Goal: Navigation & Orientation: Find specific page/section

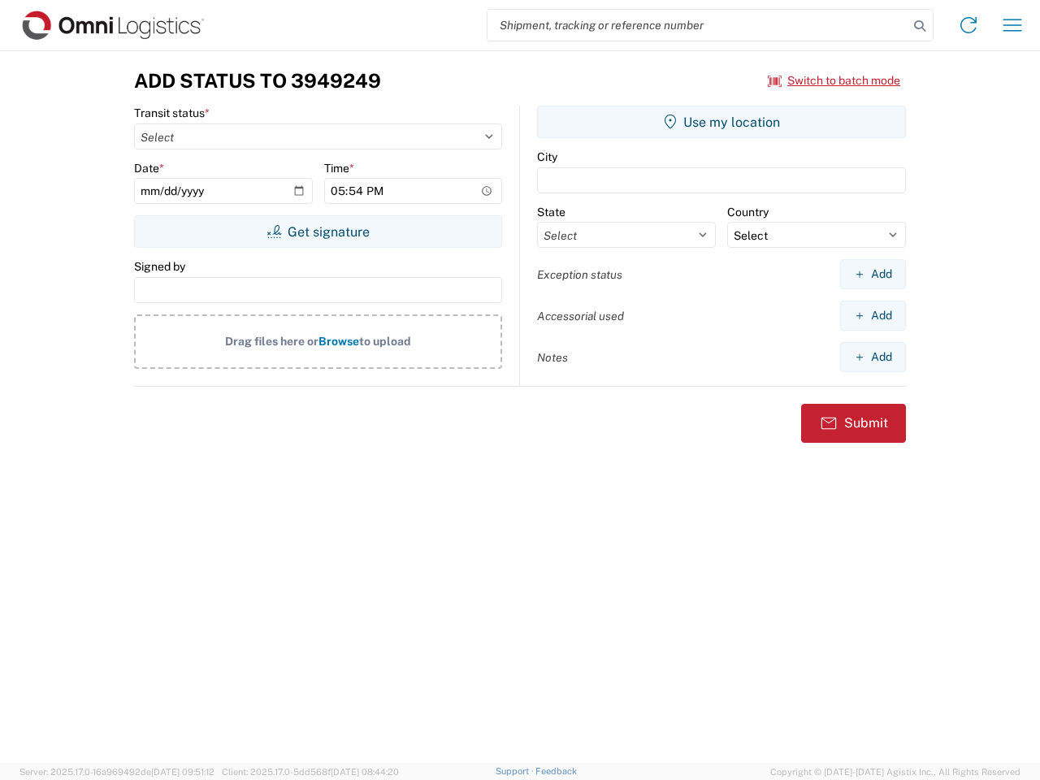
click at [698, 25] on input "search" at bounding box center [698, 25] width 421 height 31
click at [920, 26] on icon at bounding box center [920, 26] width 23 height 23
click at [969, 25] on icon at bounding box center [969, 25] width 26 height 26
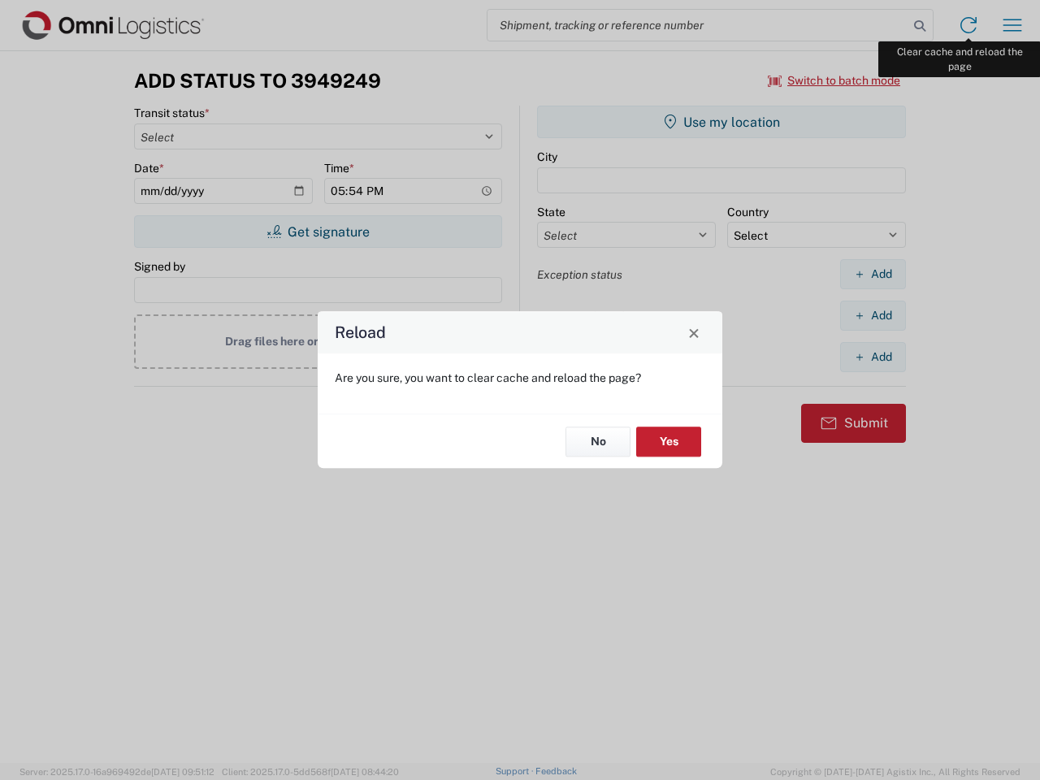
click at [1013, 25] on div "Reload Are you sure, you want to clear cache and reload the page? No Yes" at bounding box center [520, 390] width 1040 height 780
click at [835, 80] on div "Reload Are you sure, you want to clear cache and reload the page? No Yes" at bounding box center [520, 390] width 1040 height 780
click at [318, 232] on div "Reload Are you sure, you want to clear cache and reload the page? No Yes" at bounding box center [520, 390] width 1040 height 780
click at [722, 122] on div "Reload Are you sure, you want to clear cache and reload the page? No Yes" at bounding box center [520, 390] width 1040 height 780
click at [873, 274] on div "Reload Are you sure, you want to clear cache and reload the page? No Yes" at bounding box center [520, 390] width 1040 height 780
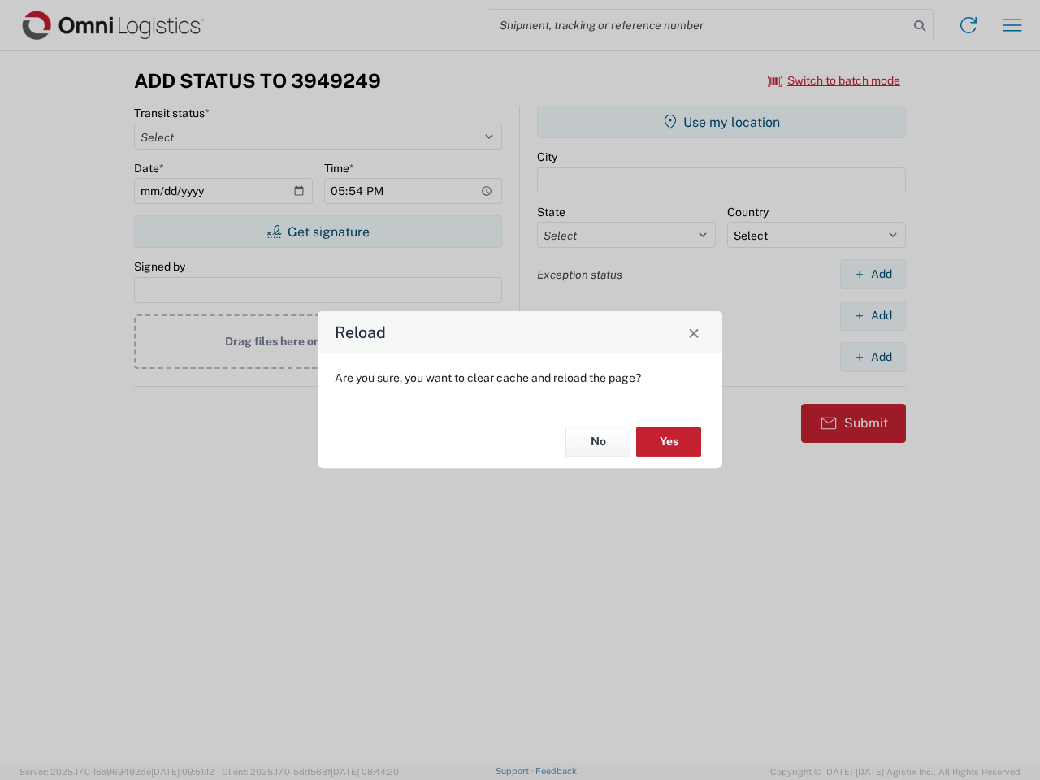
click at [873, 315] on div "Reload Are you sure, you want to clear cache and reload the page? No Yes" at bounding box center [520, 390] width 1040 height 780
click at [873, 357] on div "Reload Are you sure, you want to clear cache and reload the page? No Yes" at bounding box center [520, 390] width 1040 height 780
